Goal: Task Accomplishment & Management: Use online tool/utility

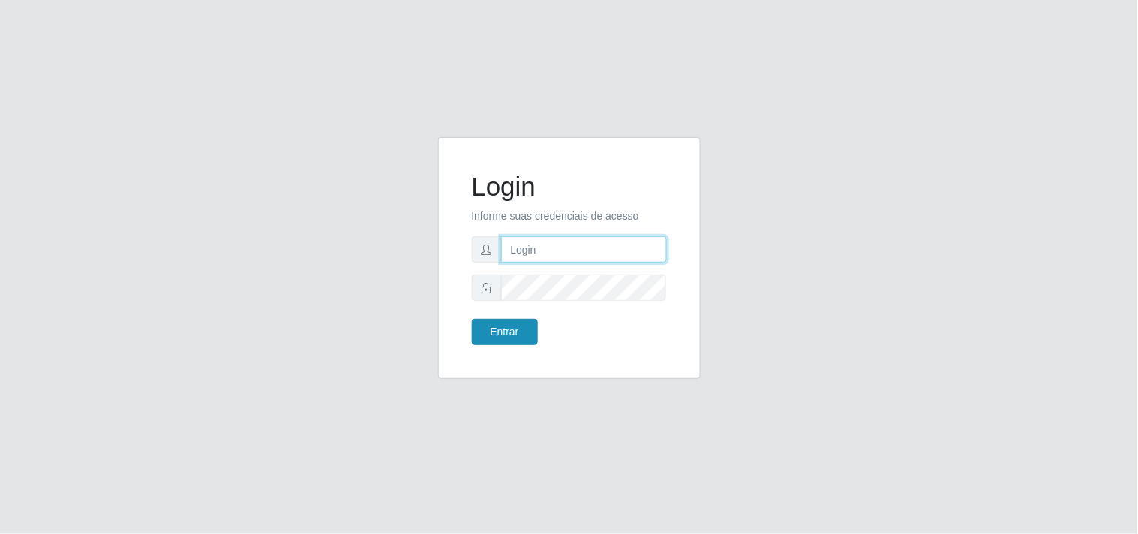
type input "[EMAIL_ADDRESS][DOMAIN_NAME]"
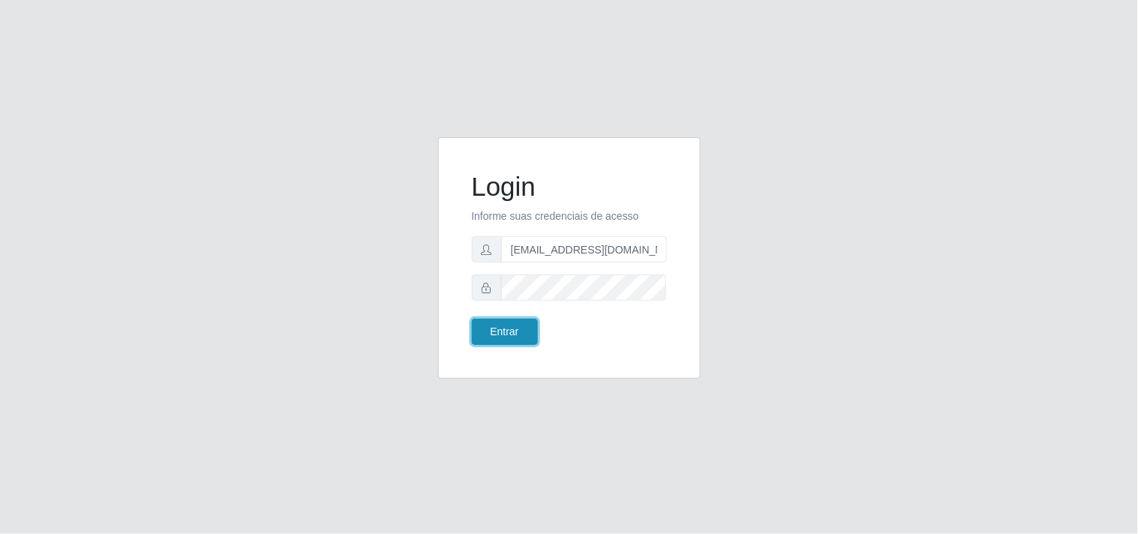
click at [515, 331] on button "Entrar" at bounding box center [505, 332] width 66 height 26
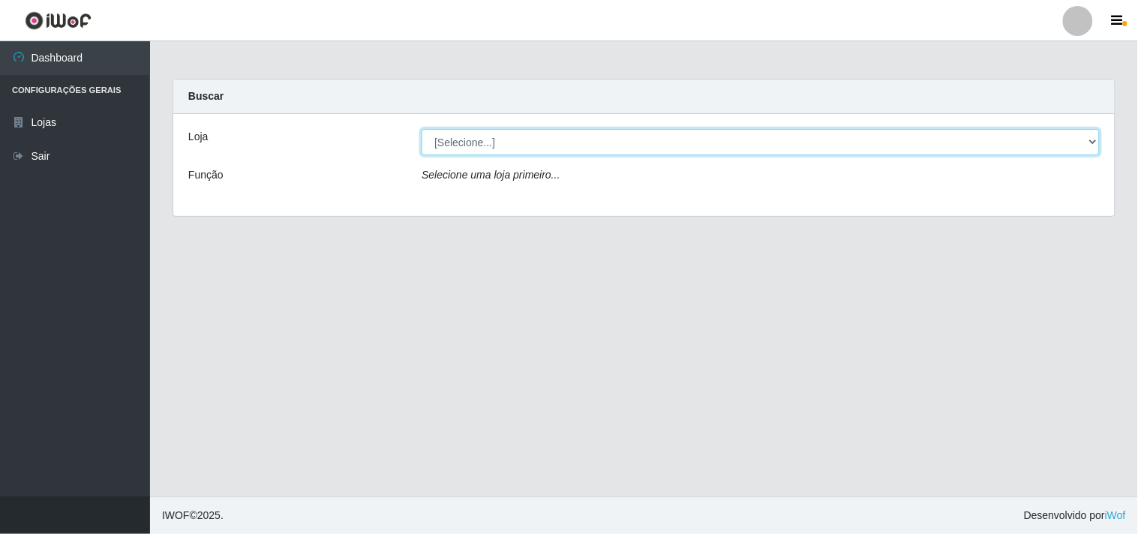
click at [1037, 143] on select "[Selecione...] Hiper Queiroz - [GEOGRAPHIC_DATA]" at bounding box center [761, 142] width 678 height 26
select select "514"
click at [422, 129] on select "[Selecione...] Hiper Queiroz - [GEOGRAPHIC_DATA]" at bounding box center [761, 142] width 678 height 26
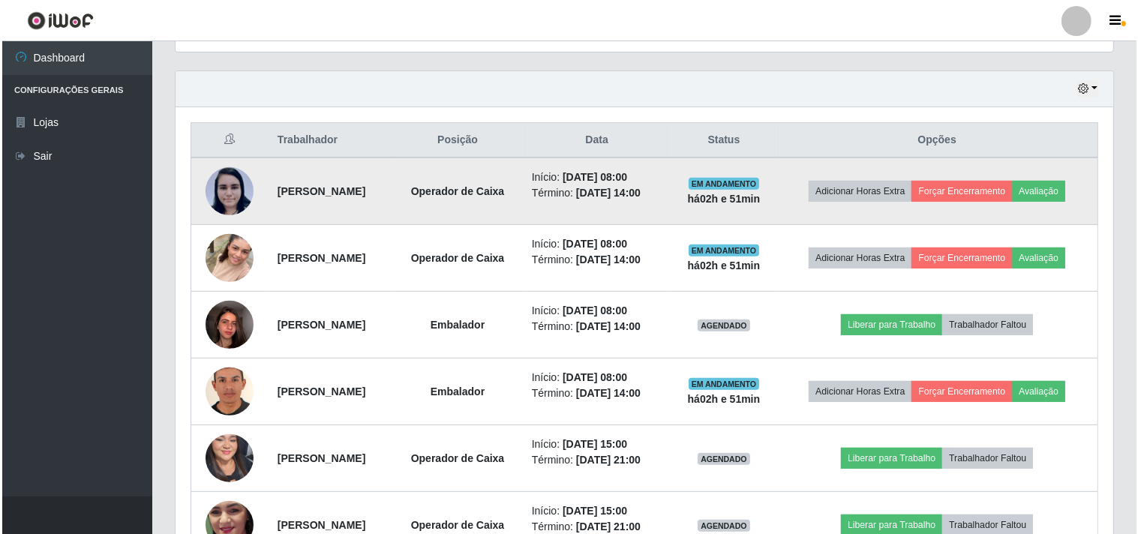
scroll to position [583, 0]
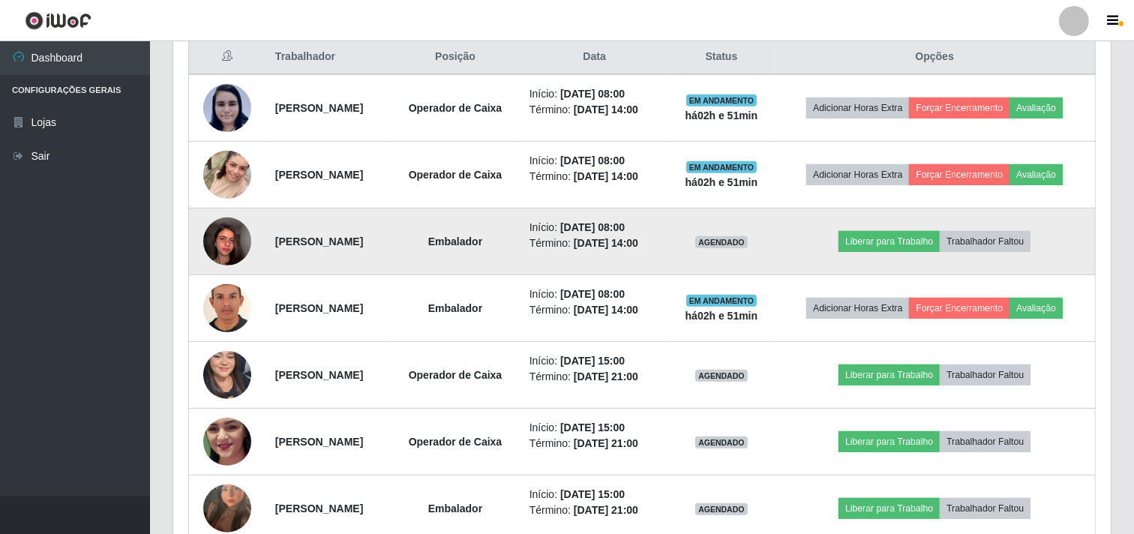
click at [221, 249] on img at bounding box center [227, 241] width 48 height 64
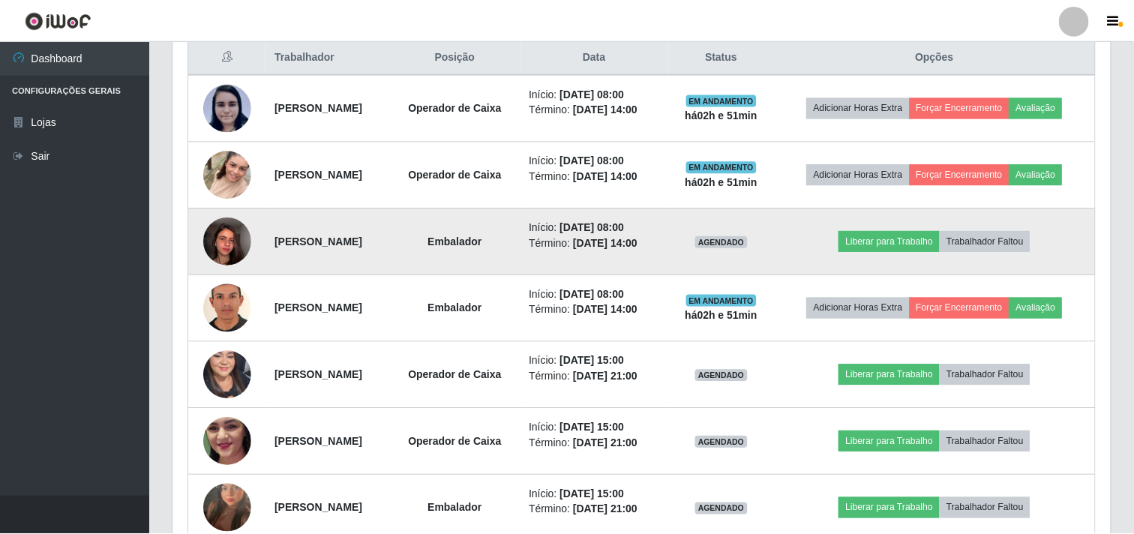
scroll to position [311, 928]
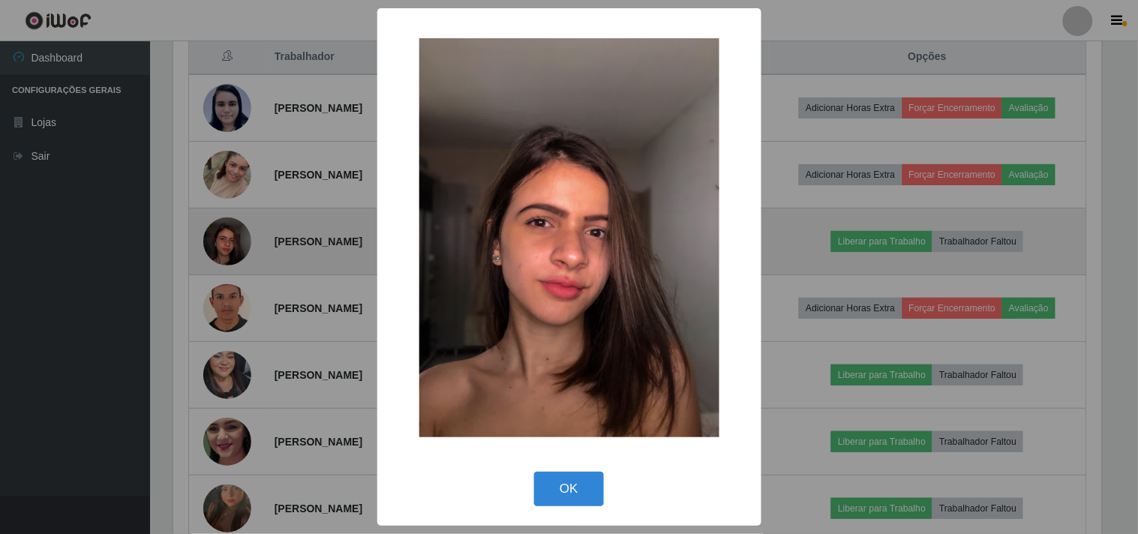
click at [221, 249] on div "× OK Cancel" at bounding box center [569, 267] width 1138 height 534
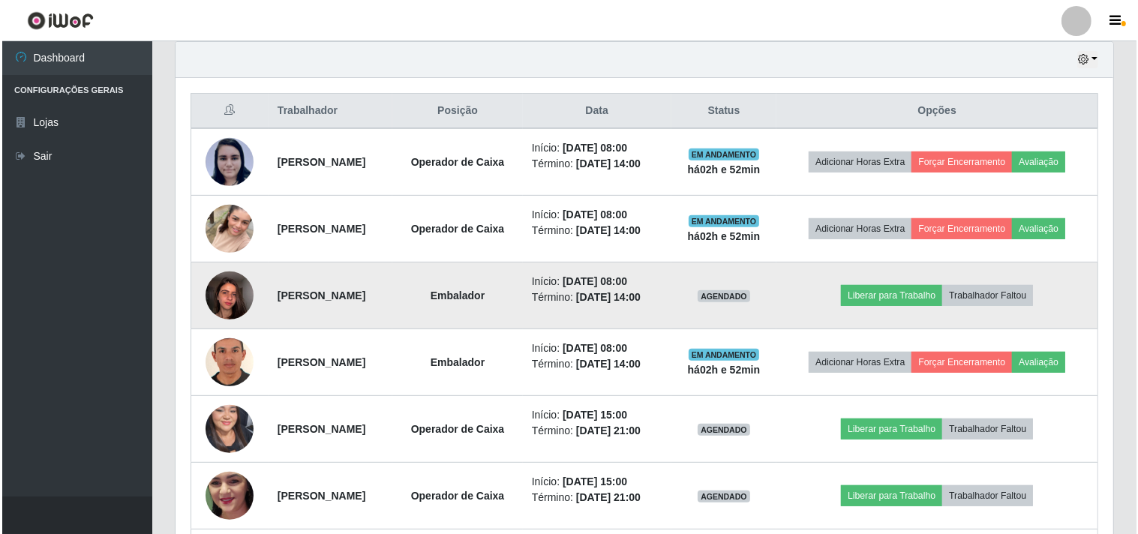
scroll to position [500, 0]
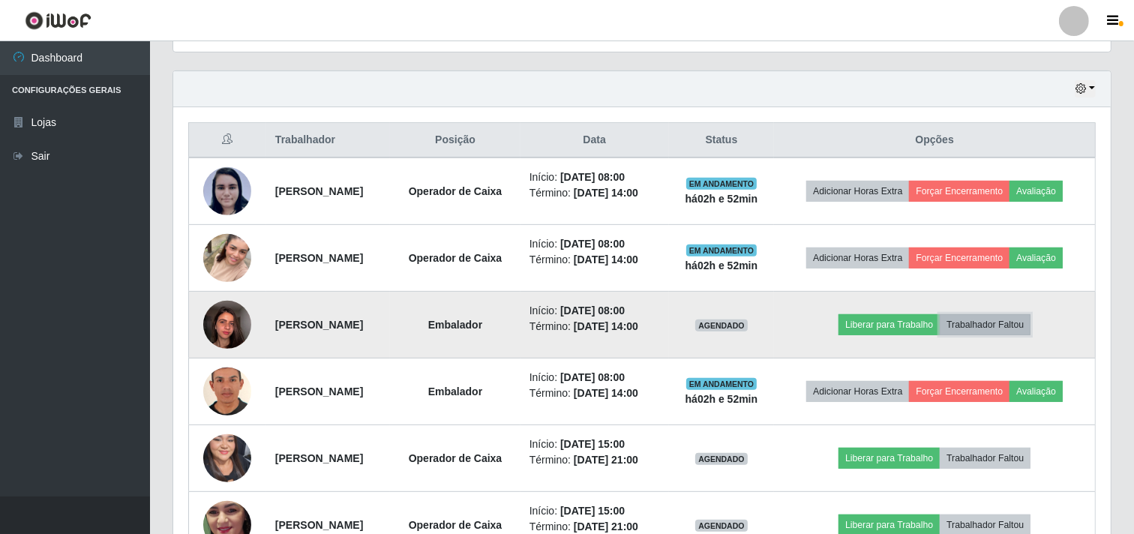
click at [1003, 319] on button "Trabalhador Faltou" at bounding box center [985, 324] width 91 height 21
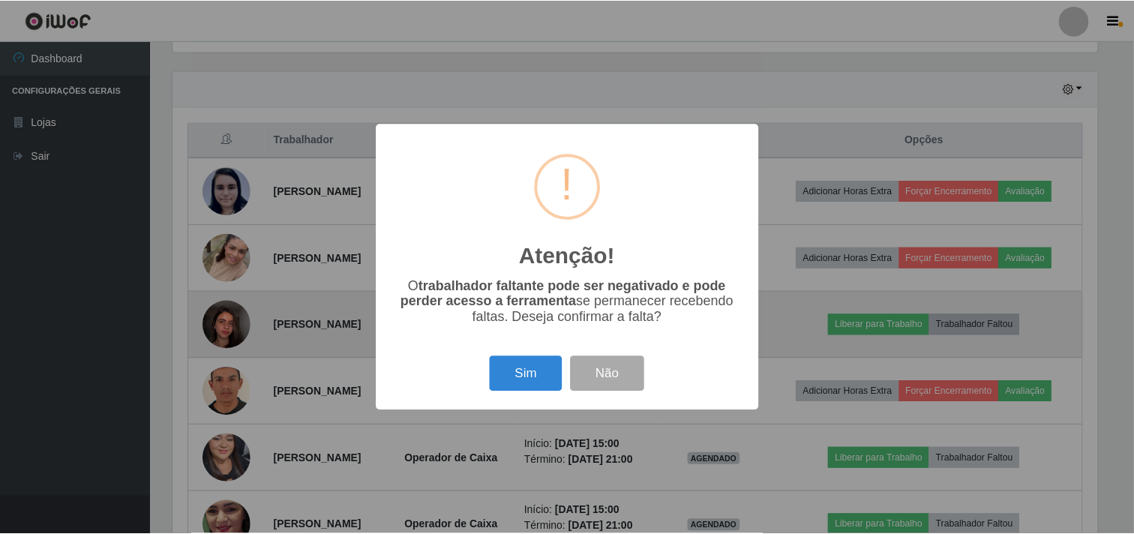
scroll to position [311, 928]
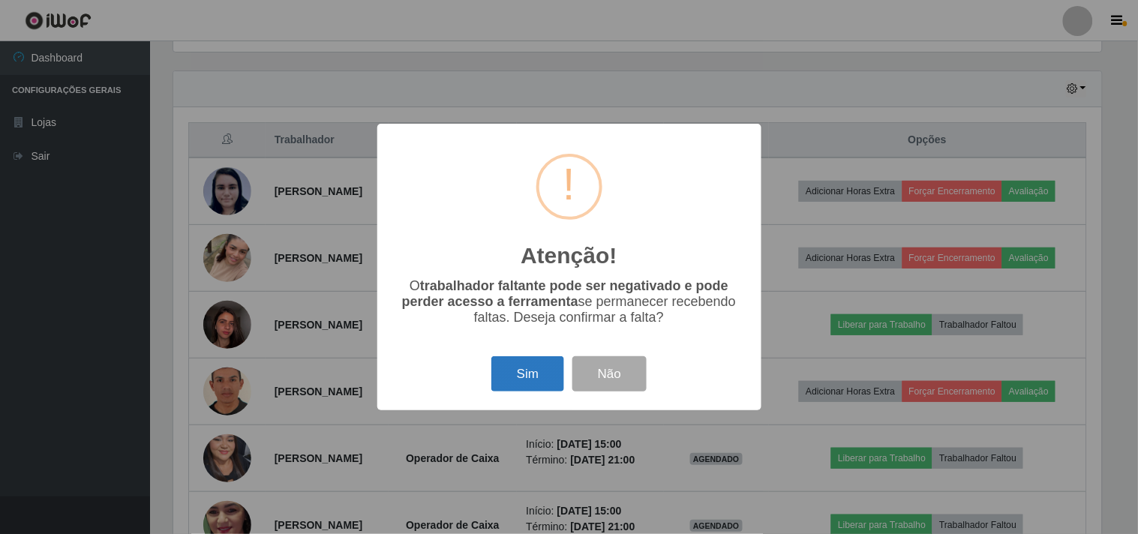
click at [528, 381] on button "Sim" at bounding box center [527, 373] width 73 height 35
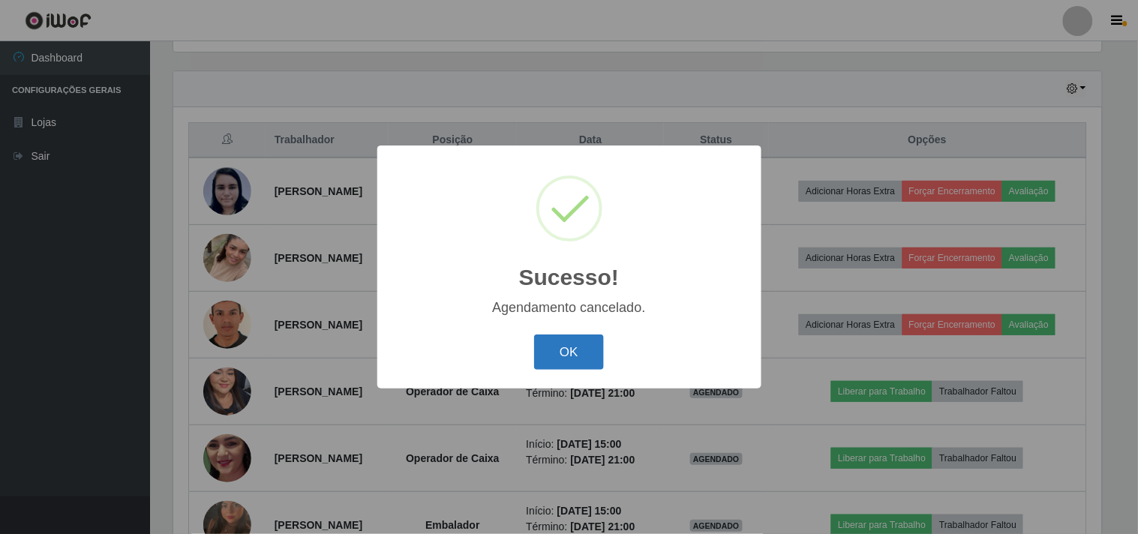
click at [573, 355] on button "OK" at bounding box center [569, 352] width 70 height 35
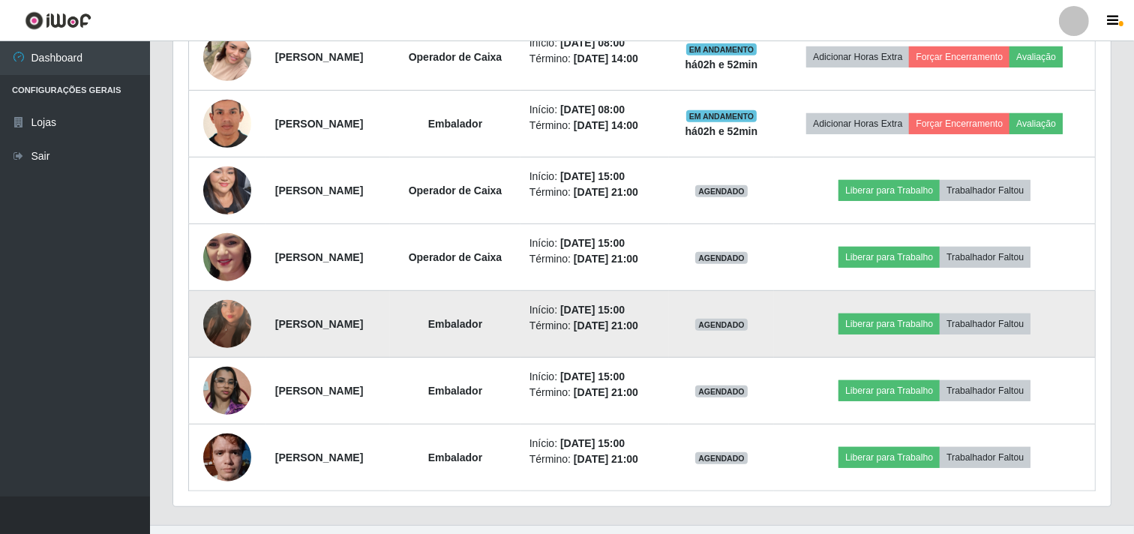
scroll to position [730, 0]
